Goal: Information Seeking & Learning: Check status

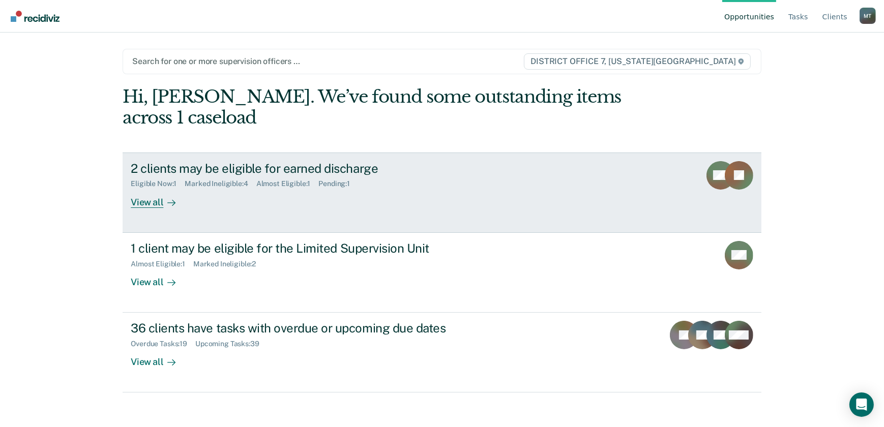
click at [286, 167] on div "2 clients may be eligible for earned discharge" at bounding box center [309, 168] width 357 height 15
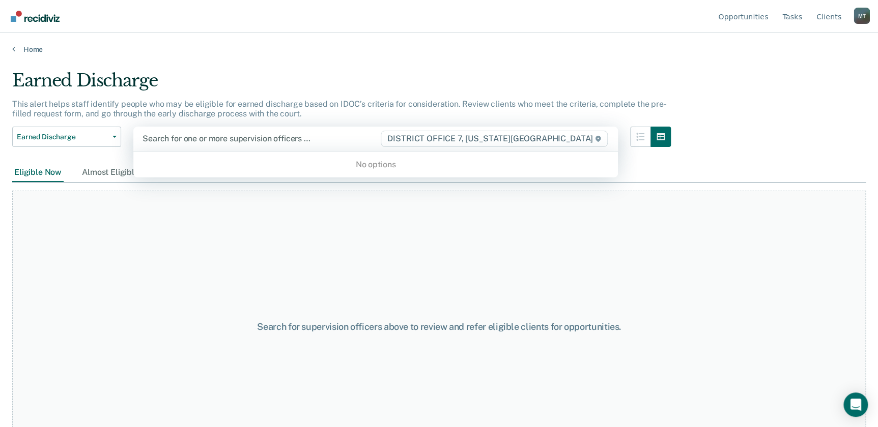
click at [298, 137] on div at bounding box center [260, 139] width 237 height 12
type input "K"
type input "Milkes"
click at [343, 193] on div "Search for supervision officers above to review and refer eligible clients for …" at bounding box center [438, 327] width 853 height 273
click at [255, 139] on div at bounding box center [260, 139] width 237 height 12
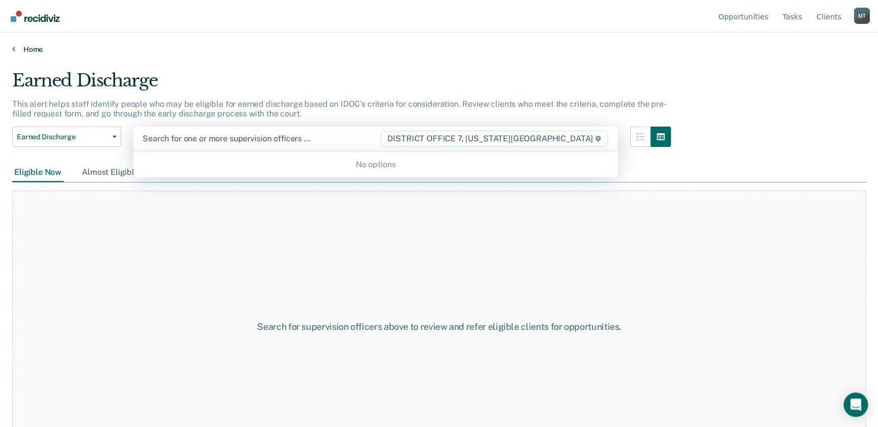
click at [33, 47] on link "Home" at bounding box center [438, 49] width 853 height 9
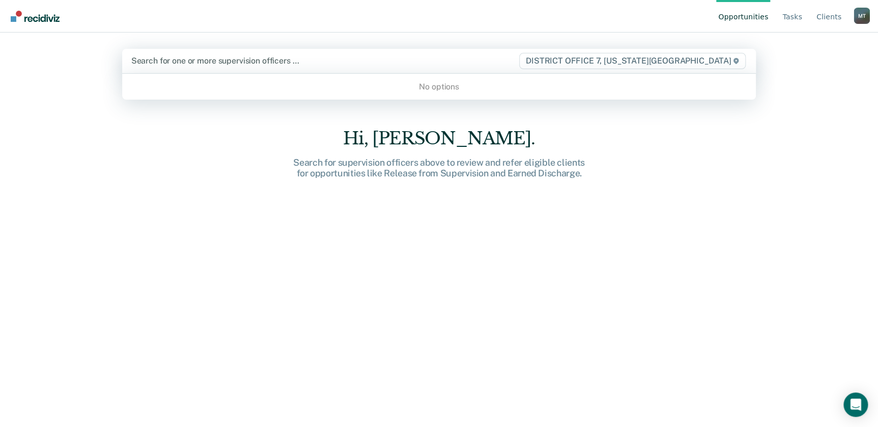
click at [248, 52] on div "Search for one or more supervision officers … DISTRICT OFFICE 7, [US_STATE][GEO…" at bounding box center [439, 61] width 634 height 24
type input "Kevin"
click at [363, 83] on div "No options" at bounding box center [439, 87] width 634 height 18
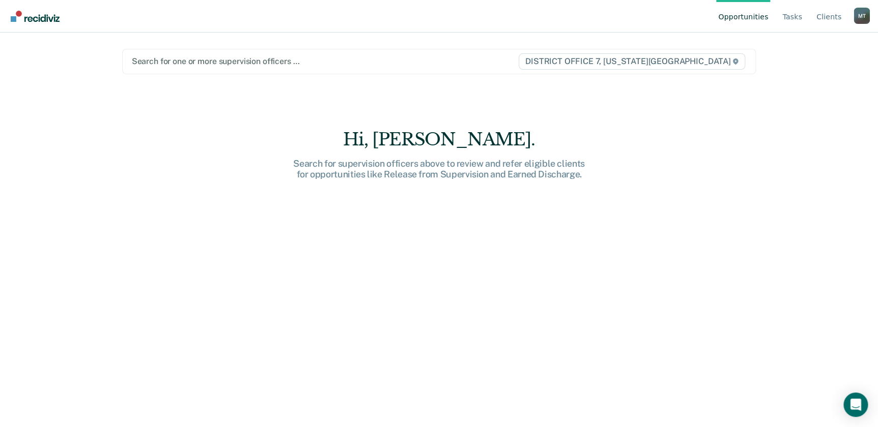
click at [93, 103] on div "Opportunities Tasks Client s Mulberry, Tiffanie M T Profile How it works Log Ou…" at bounding box center [439, 213] width 878 height 427
click at [206, 61] on div at bounding box center [325, 61] width 386 height 12
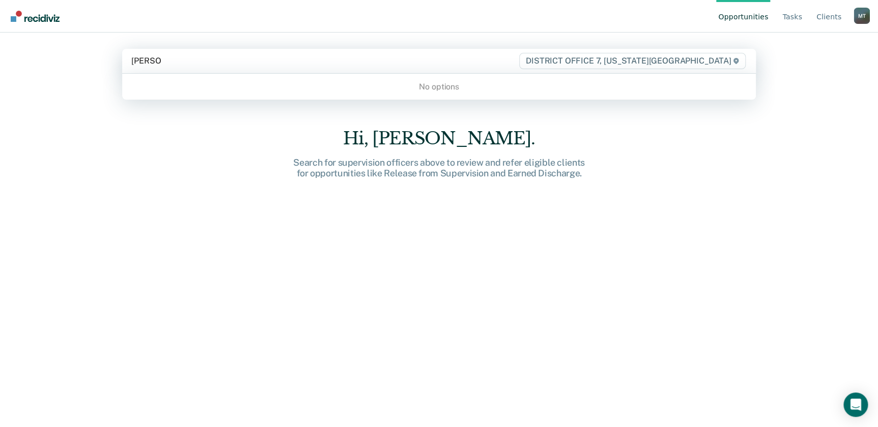
type input "[PERSON_NAME]"
click at [668, 61] on span "DISTRICT OFFICE 7, [US_STATE][GEOGRAPHIC_DATA]" at bounding box center [632, 61] width 226 height 16
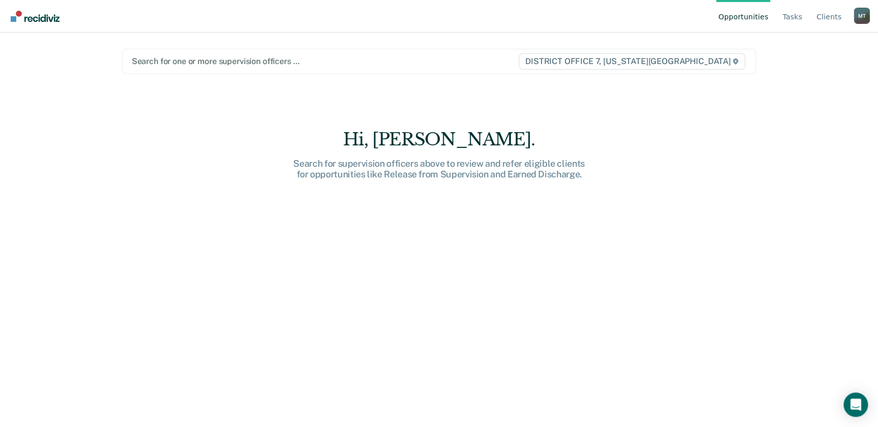
click at [671, 59] on span "DISTRICT OFFICE 7, [US_STATE][GEOGRAPHIC_DATA]" at bounding box center [631, 61] width 226 height 16
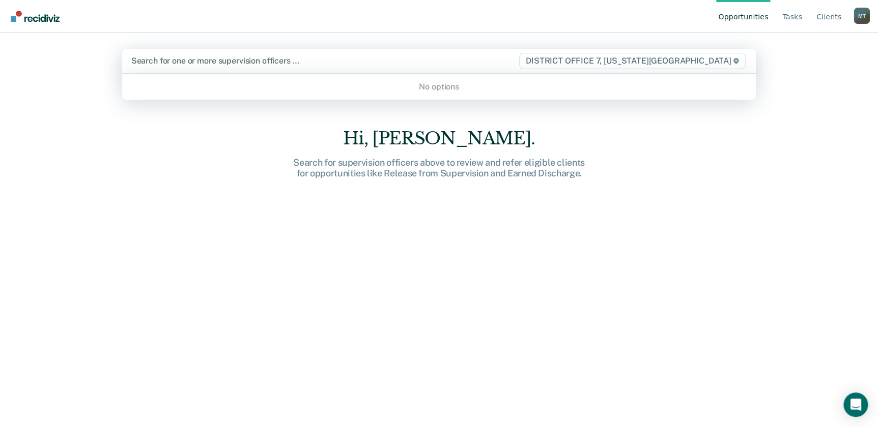
click at [655, 88] on div "No options" at bounding box center [439, 87] width 634 height 18
click at [827, 15] on link "Client s" at bounding box center [828, 16] width 29 height 33
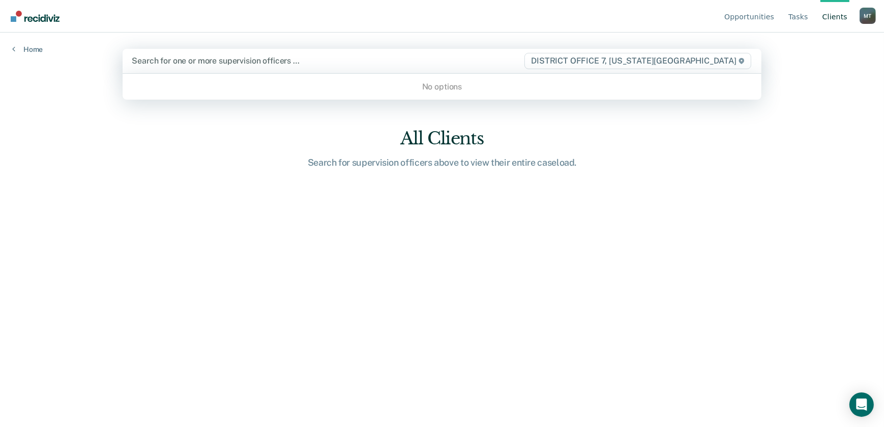
click at [162, 61] on div at bounding box center [328, 61] width 392 height 12
click at [315, 83] on div "No options" at bounding box center [442, 87] width 639 height 18
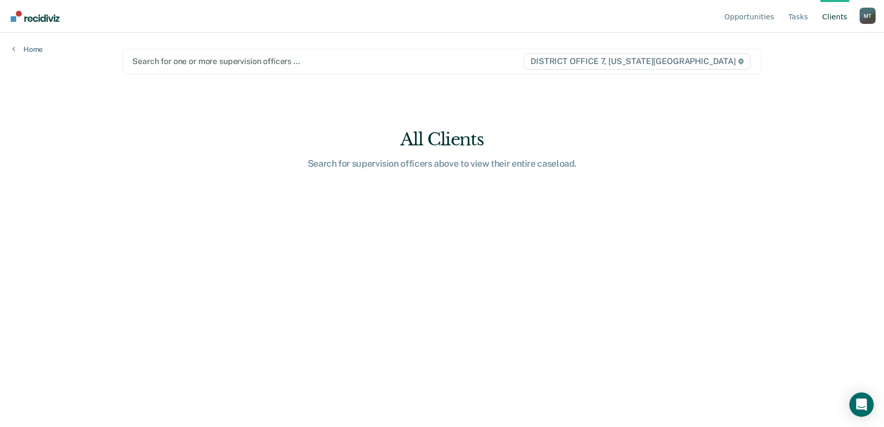
drag, startPoint x: 329, startPoint y: 60, endPoint x: 334, endPoint y: 59, distance: 5.8
click at [330, 61] on div at bounding box center [327, 61] width 391 height 12
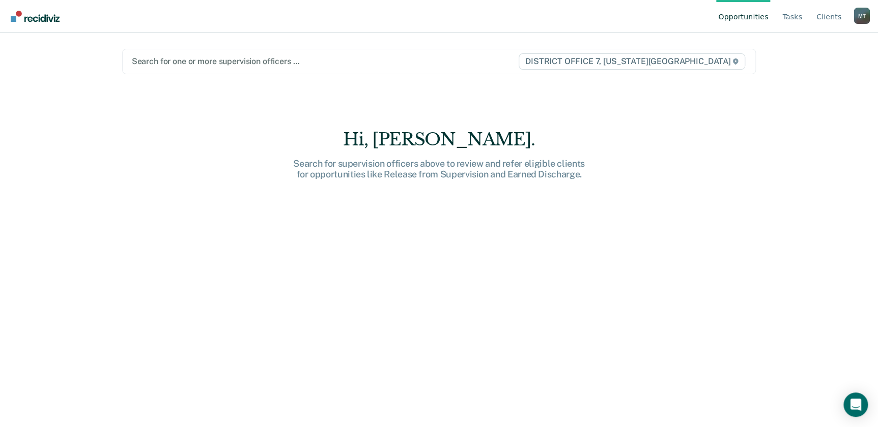
click at [41, 17] on img "Go to Recidiviz Home" at bounding box center [35, 16] width 49 height 11
click at [165, 70] on div "Search for one or more supervision officers … DISTRICT OFFICE 7, [US_STATE][GEO…" at bounding box center [439, 61] width 634 height 25
click at [168, 61] on div at bounding box center [325, 61] width 386 height 12
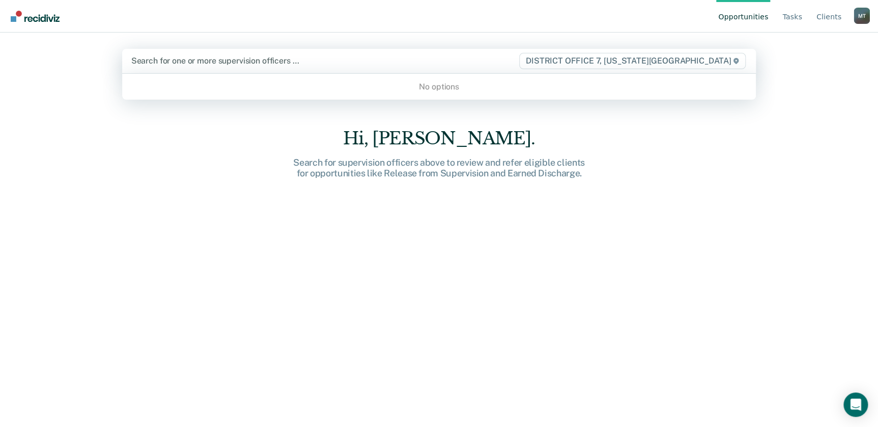
click at [168, 61] on div at bounding box center [324, 61] width 387 height 12
click at [701, 65] on span "DISTRICT OFFICE 7, [US_STATE][GEOGRAPHIC_DATA]" at bounding box center [632, 61] width 226 height 16
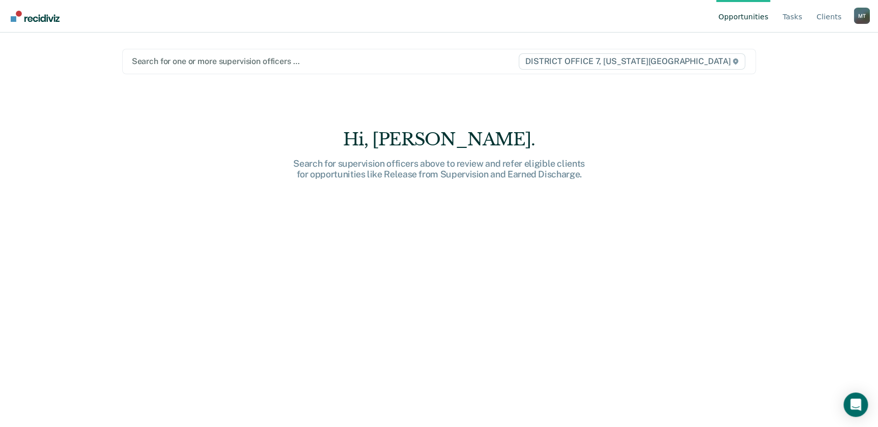
click at [738, 61] on icon at bounding box center [735, 62] width 6 height 6
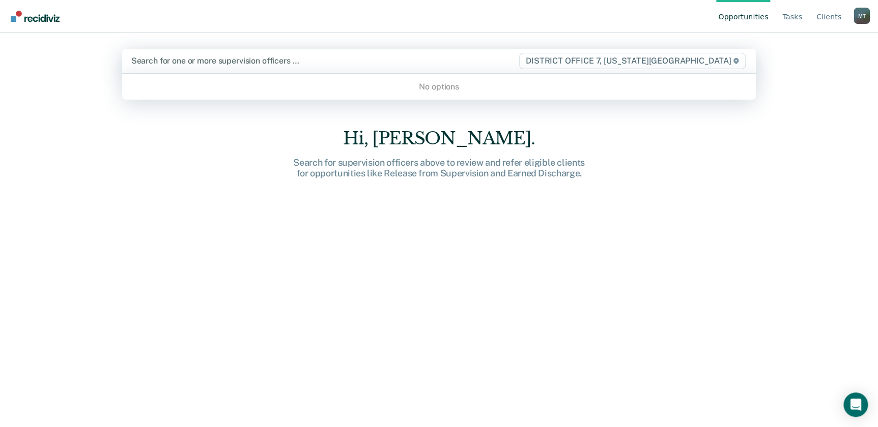
click at [739, 61] on icon at bounding box center [736, 61] width 6 height 6
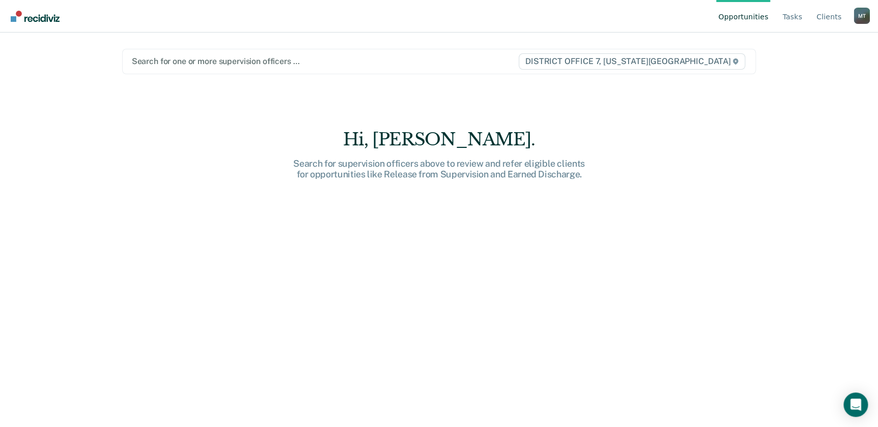
click at [266, 59] on div at bounding box center [325, 61] width 386 height 12
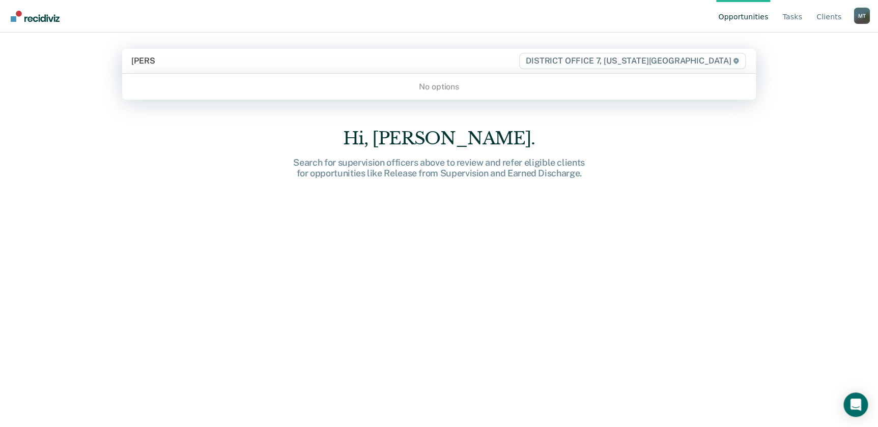
type input "[PERSON_NAME]"
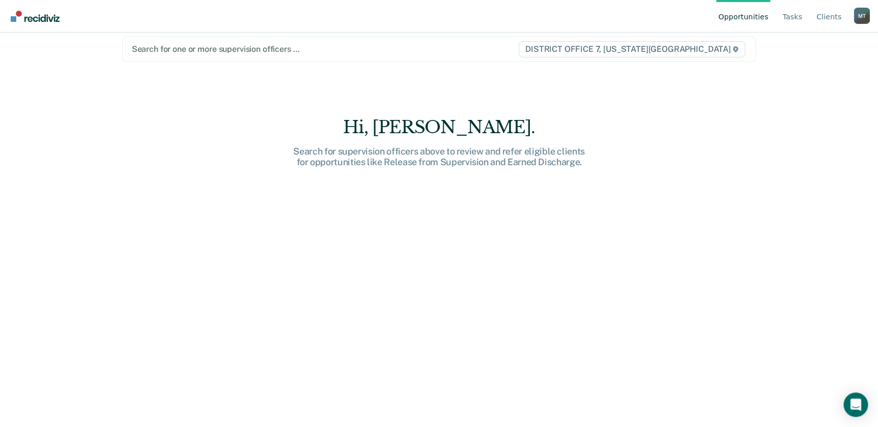
scroll to position [15, 0]
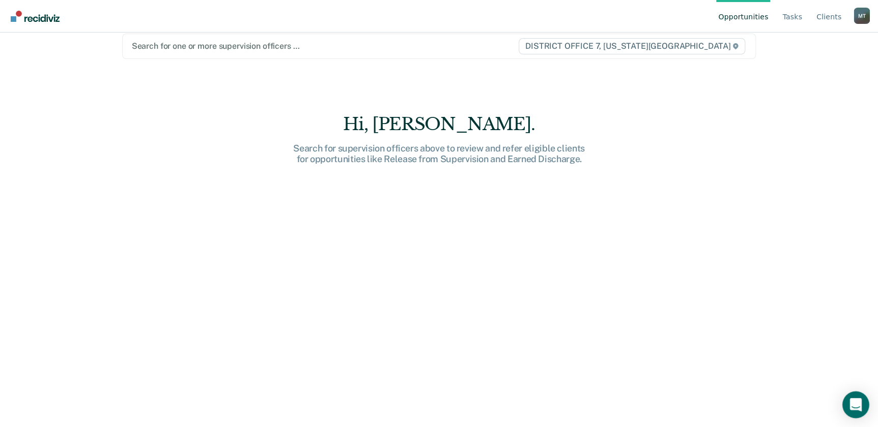
click at [844, 401] on div "Open Intercom Messenger" at bounding box center [855, 405] width 27 height 27
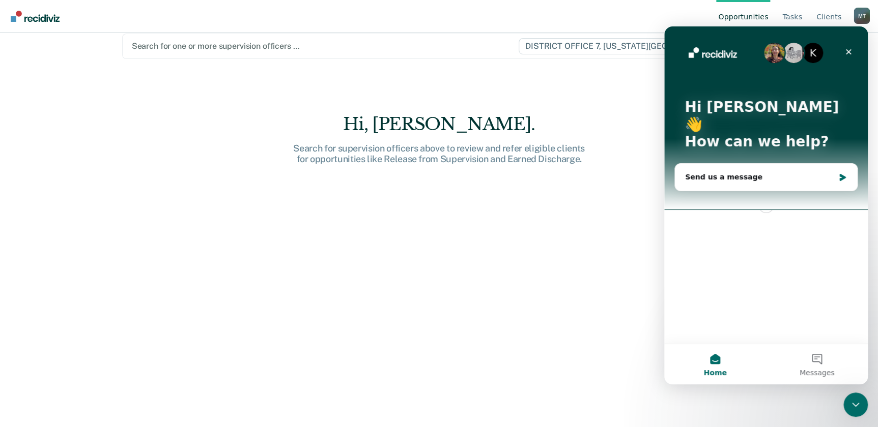
scroll to position [0, 0]
click at [849, 49] on icon "Close" at bounding box center [848, 52] width 8 height 8
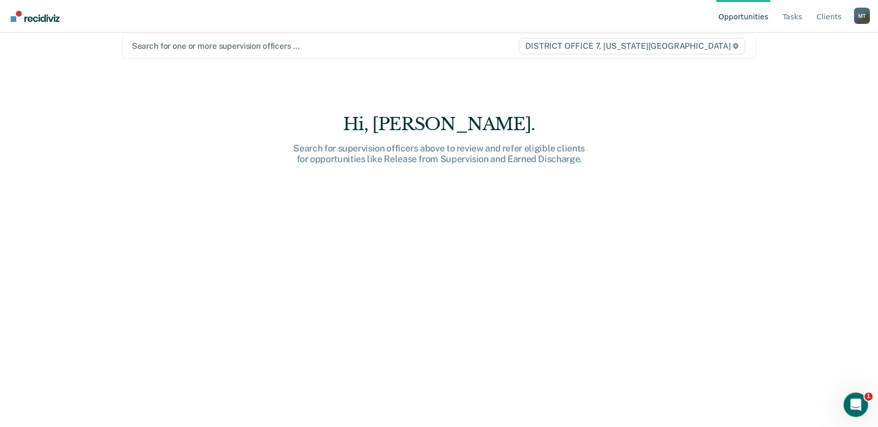
click at [345, 44] on div at bounding box center [325, 46] width 386 height 12
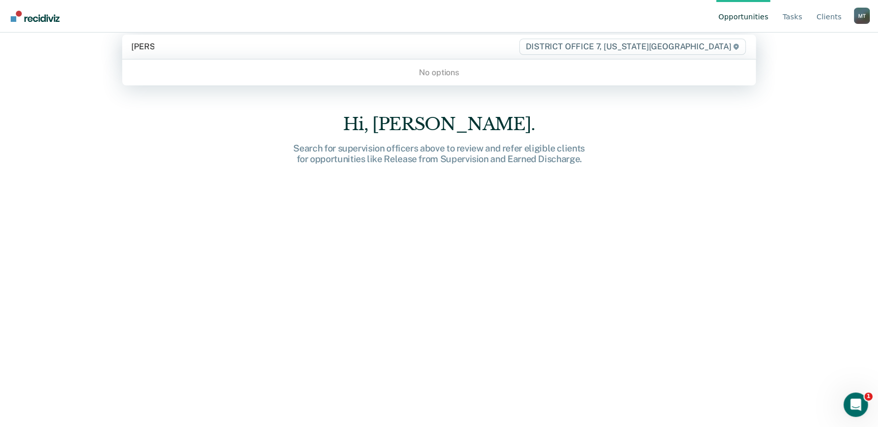
type input "[PERSON_NAME]"
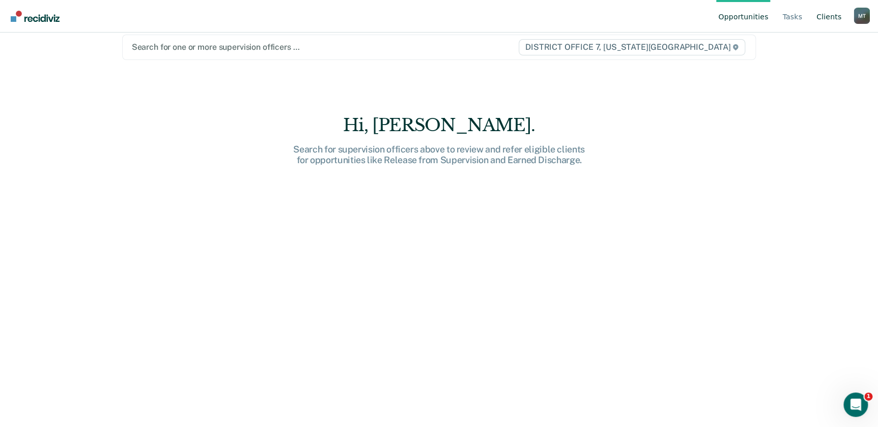
click at [826, 15] on link "Client s" at bounding box center [828, 16] width 29 height 33
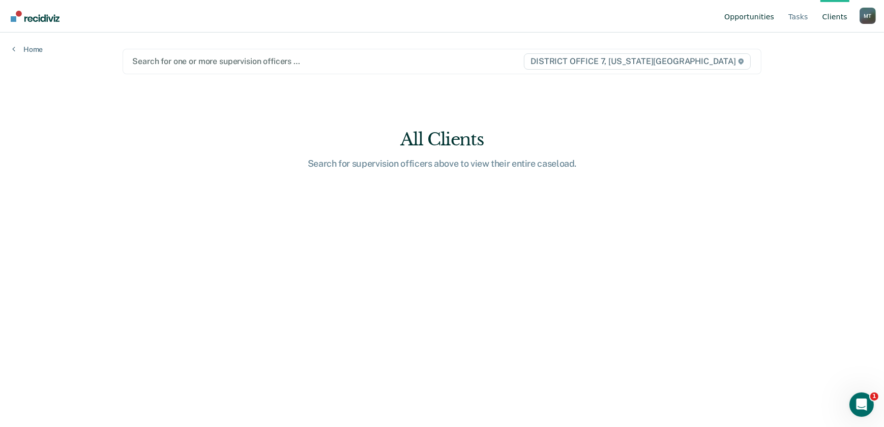
click at [747, 14] on link "Opportunities" at bounding box center [749, 16] width 54 height 33
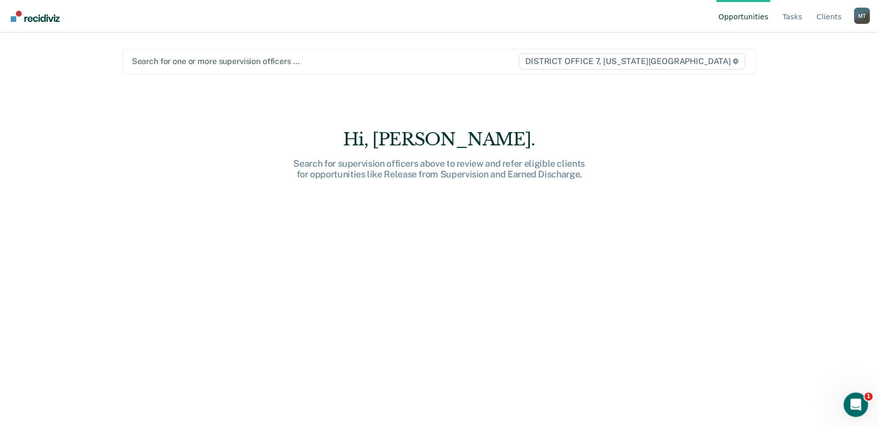
click at [42, 18] on img "Go to Recidiviz Home" at bounding box center [35, 16] width 49 height 11
click at [858, 396] on div "Open Intercom Messenger" at bounding box center [854, 404] width 34 height 34
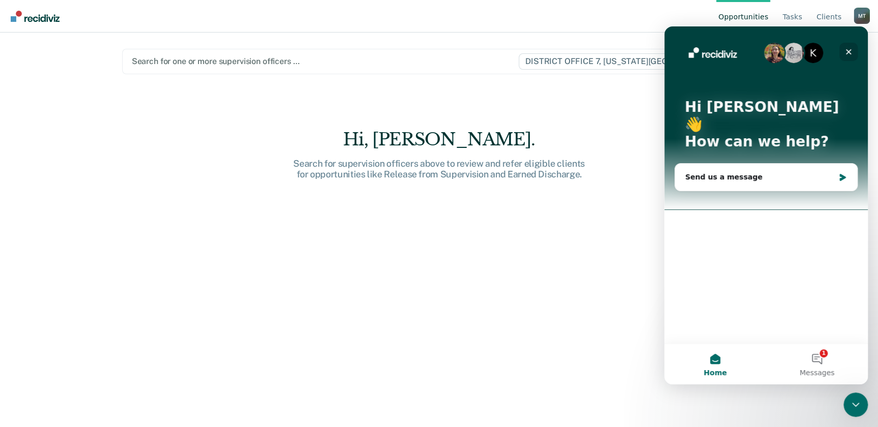
click at [848, 50] on icon "Close" at bounding box center [848, 52] width 8 height 8
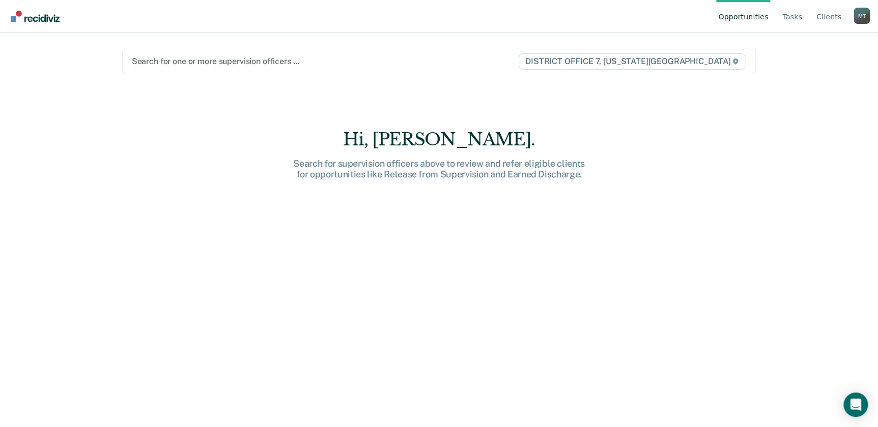
click at [346, 61] on div at bounding box center [325, 61] width 386 height 12
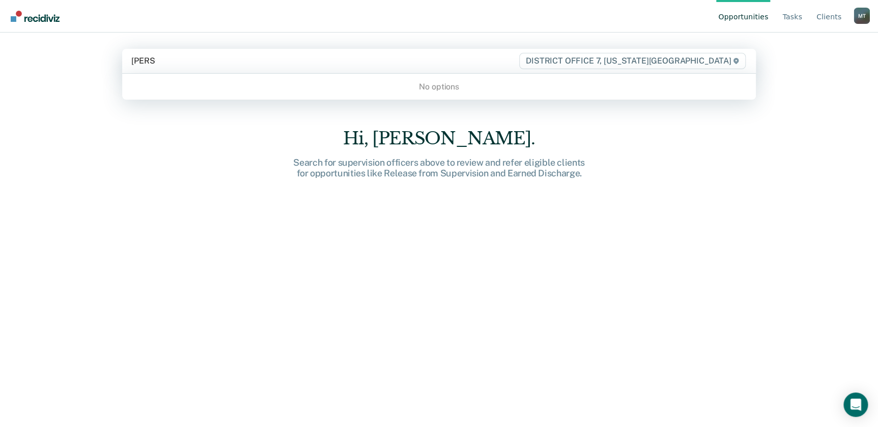
type input "[PERSON_NAME]"
click at [362, 104] on main "Use Up and Down to choose options, press Enter to select the currently focused …" at bounding box center [439, 218] width 658 height 370
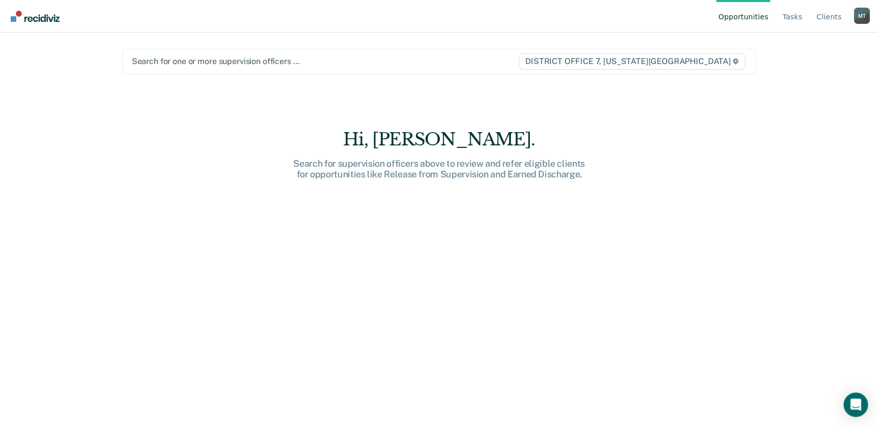
click at [284, 59] on div at bounding box center [325, 61] width 386 height 12
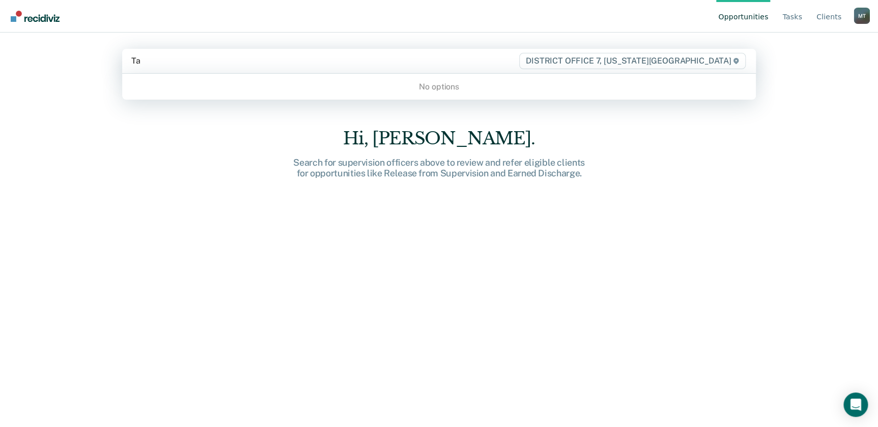
type input "T"
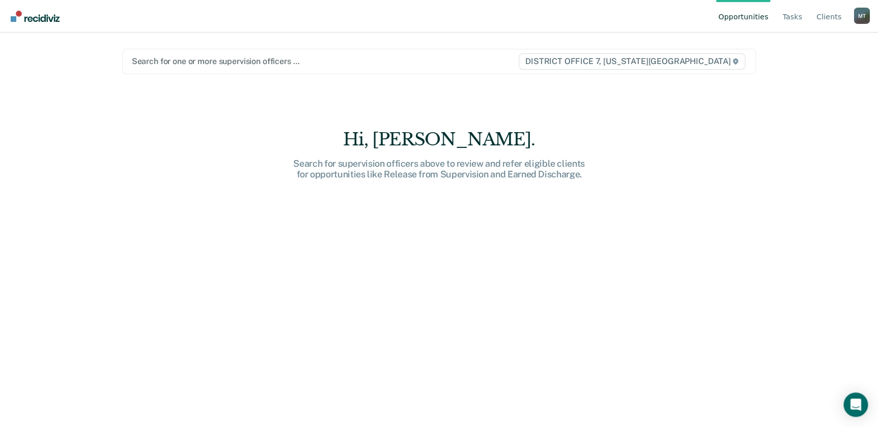
click at [36, 15] on img "Go to Recidiviz Home" at bounding box center [35, 16] width 49 height 11
click at [828, 12] on link "Client s" at bounding box center [828, 16] width 29 height 33
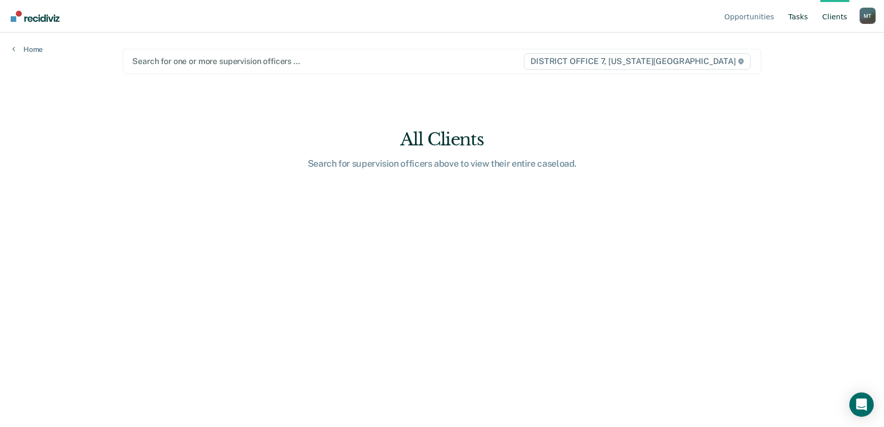
click at [799, 17] on link "Tasks" at bounding box center [798, 16] width 24 height 33
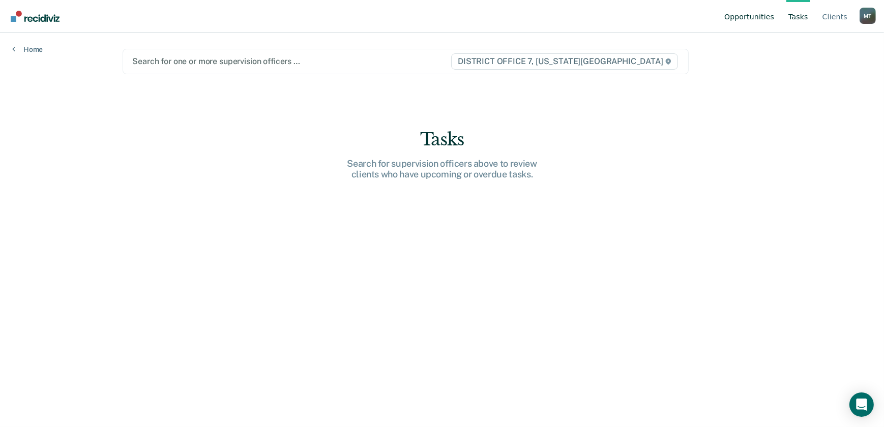
click at [763, 17] on link "Opportunities" at bounding box center [749, 16] width 54 height 33
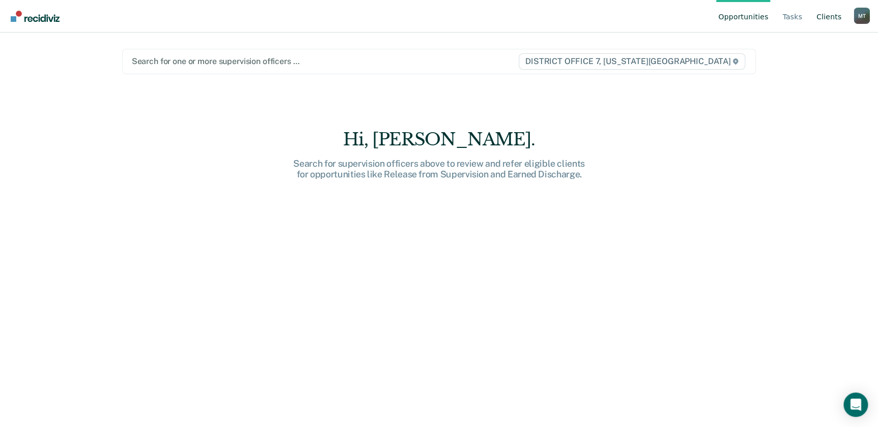
click at [824, 13] on link "Client s" at bounding box center [828, 16] width 29 height 33
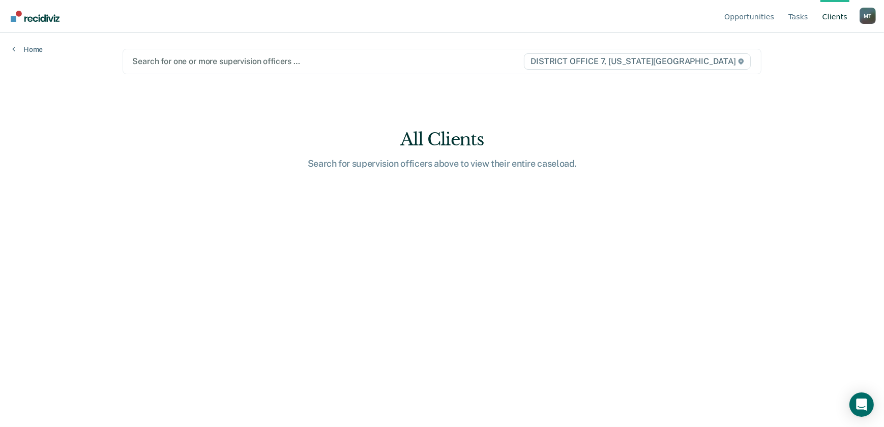
click at [231, 60] on div at bounding box center [327, 61] width 391 height 12
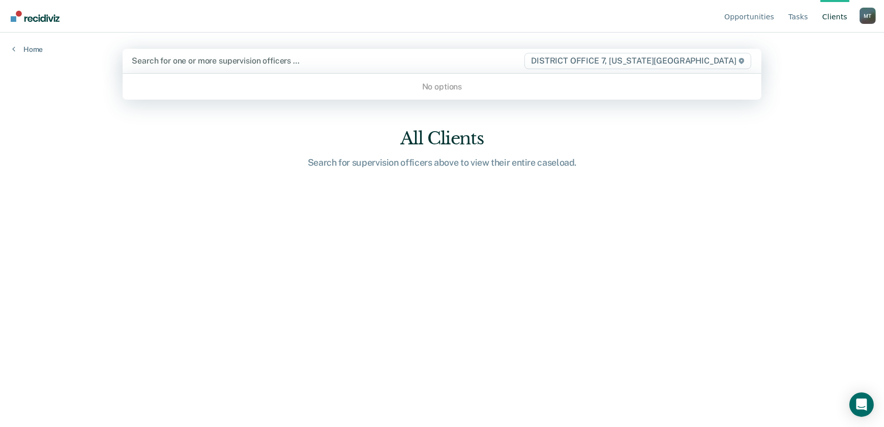
click at [437, 90] on div "No options" at bounding box center [442, 87] width 639 height 18
